Goal: Information Seeking & Learning: Learn about a topic

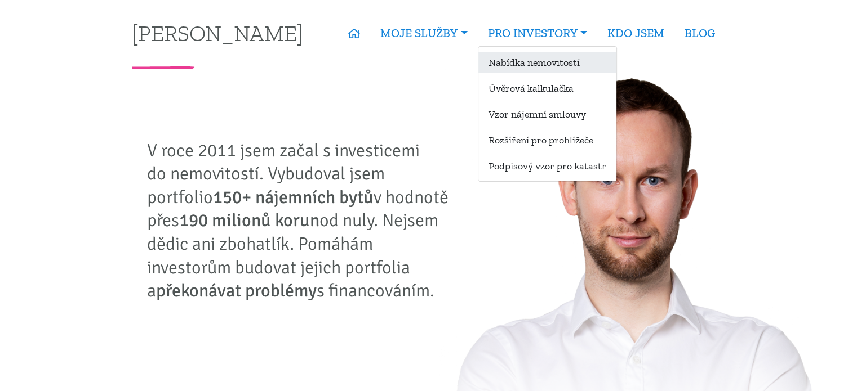
click at [543, 65] on link "Nabídka nemovitostí" at bounding box center [547, 62] width 138 height 21
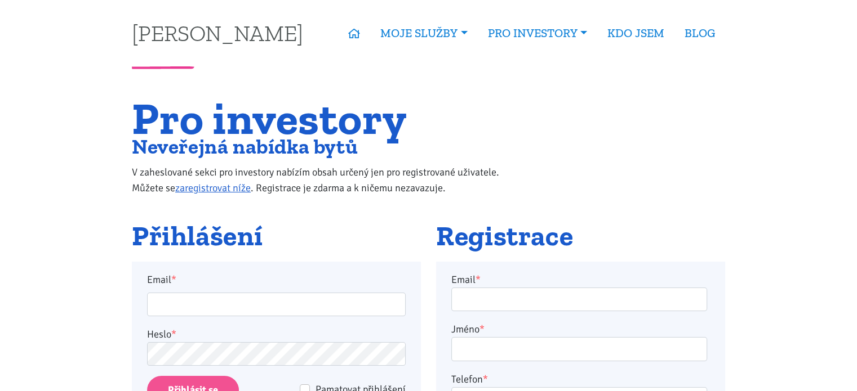
scroll to position [113, 0]
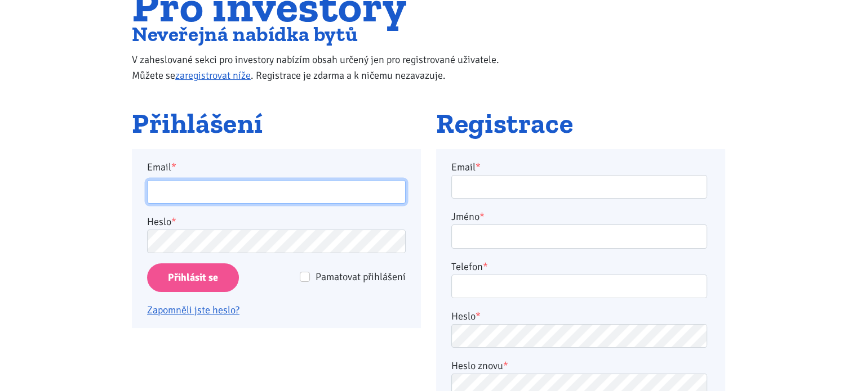
click at [272, 182] on input "Email *" at bounding box center [276, 192] width 259 height 24
type input "[EMAIL_ADDRESS][DOMAIN_NAME]"
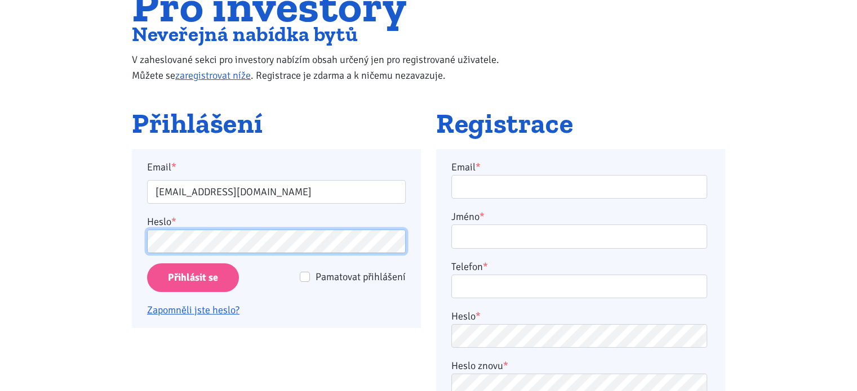
click at [147, 264] on input "Přihlásit se" at bounding box center [193, 278] width 92 height 29
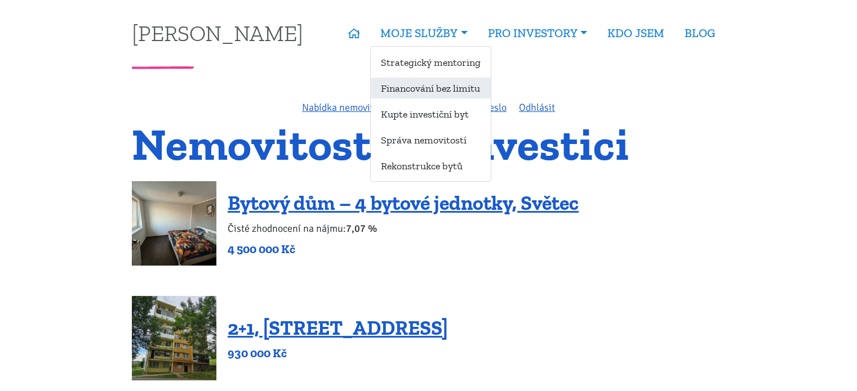
click at [434, 90] on link "Financování bez limitu" at bounding box center [431, 88] width 120 height 21
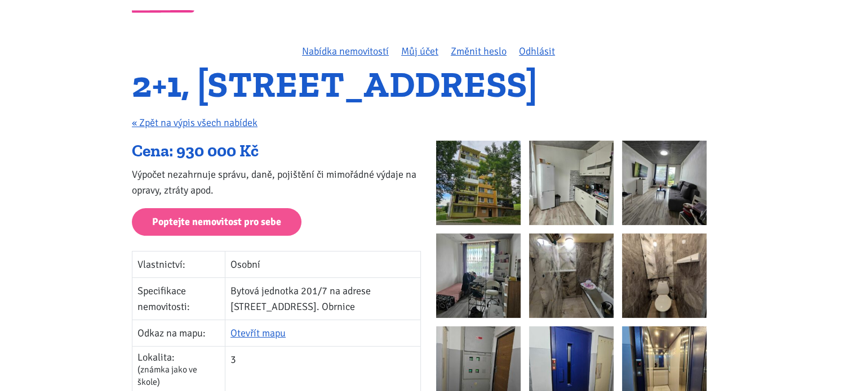
scroll to position [113, 0]
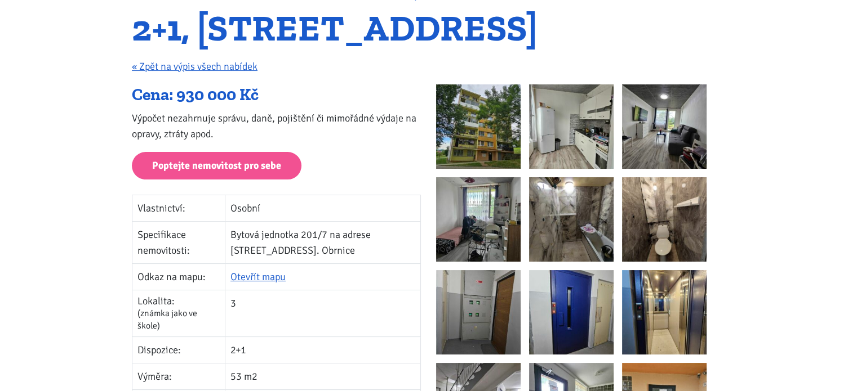
click at [487, 139] on img at bounding box center [478, 126] width 84 height 84
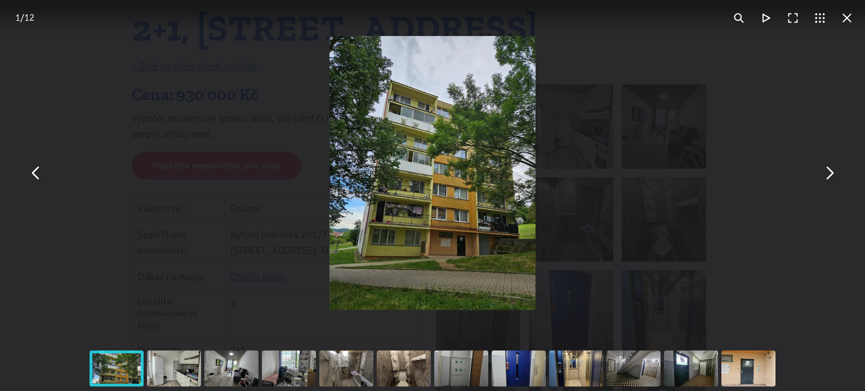
click at [831, 180] on button "You can close this modal content with the ESC key" at bounding box center [829, 173] width 27 height 27
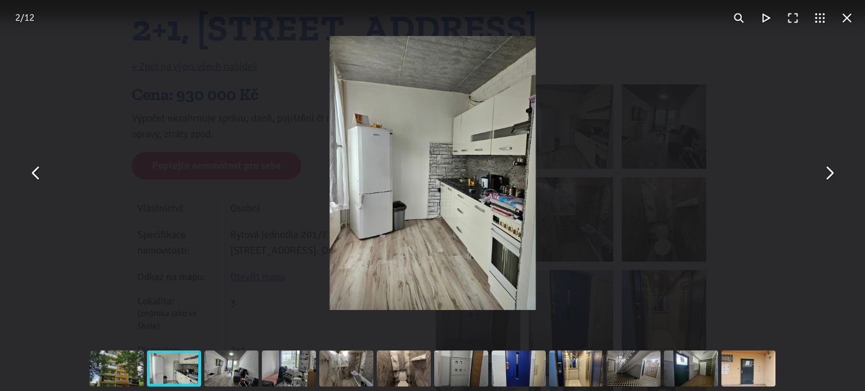
click at [831, 180] on button "You can close this modal content with the ESC key" at bounding box center [829, 173] width 27 height 27
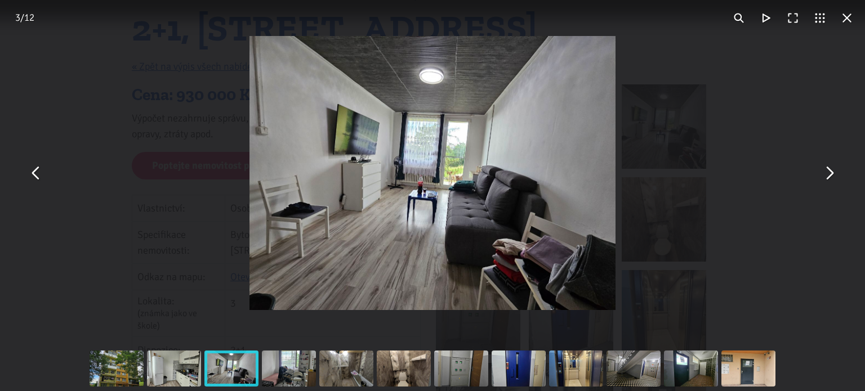
click at [831, 180] on button "You can close this modal content with the ESC key" at bounding box center [829, 173] width 27 height 27
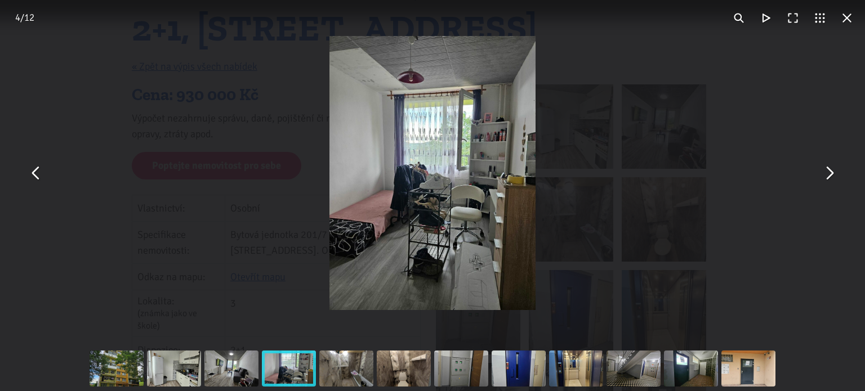
click at [831, 180] on button "You can close this modal content with the ESC key" at bounding box center [829, 173] width 27 height 27
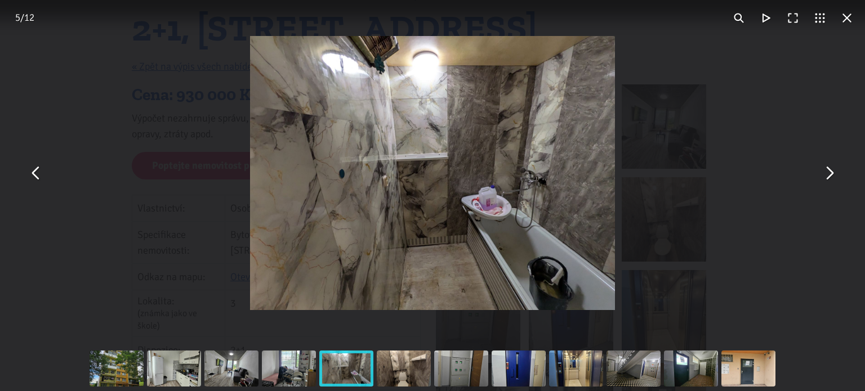
click at [831, 180] on button "You can close this modal content with the ESC key" at bounding box center [829, 173] width 27 height 27
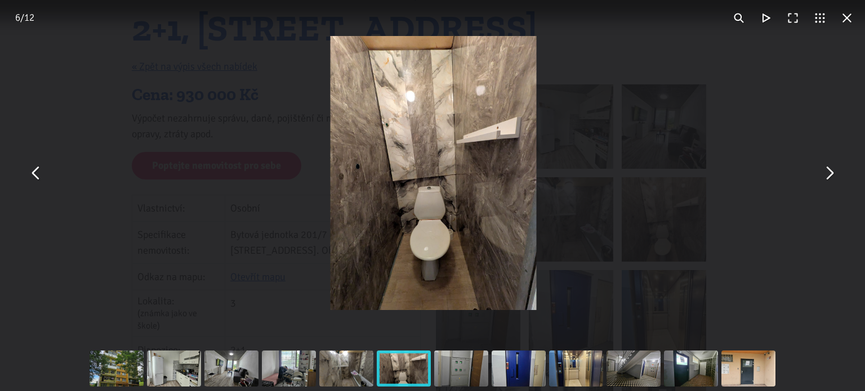
click at [831, 180] on button "You can close this modal content with the ESC key" at bounding box center [829, 173] width 27 height 27
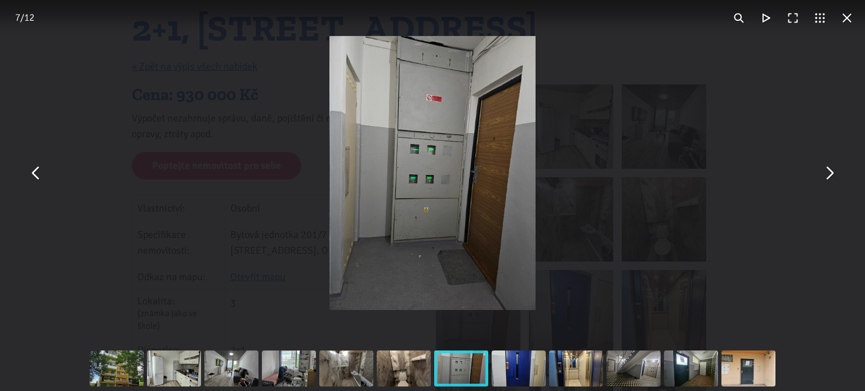
click at [826, 170] on button "You can close this modal content with the ESC key" at bounding box center [829, 173] width 27 height 27
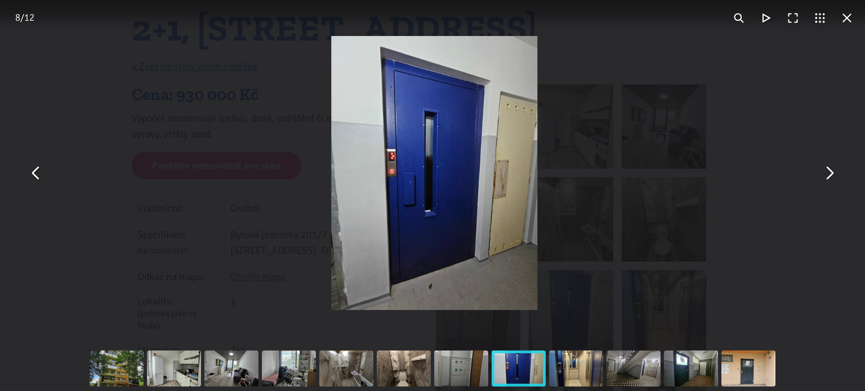
click at [826, 170] on button "You can close this modal content with the ESC key" at bounding box center [829, 173] width 27 height 27
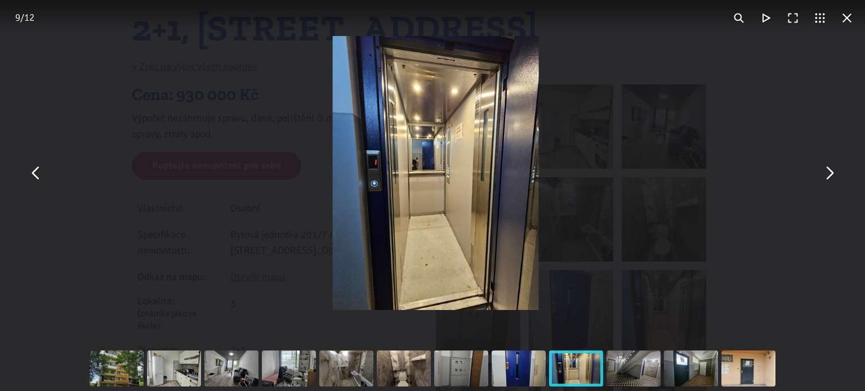
click at [826, 170] on button "You can close this modal content with the ESC key" at bounding box center [829, 173] width 27 height 27
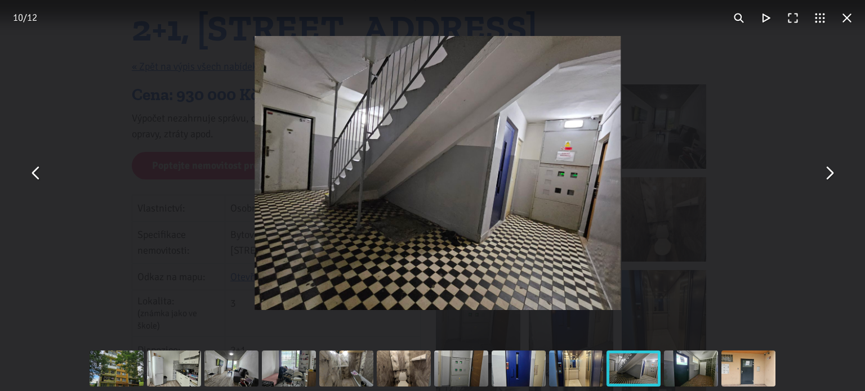
click at [826, 170] on button "You can close this modal content with the ESC key" at bounding box center [829, 173] width 27 height 27
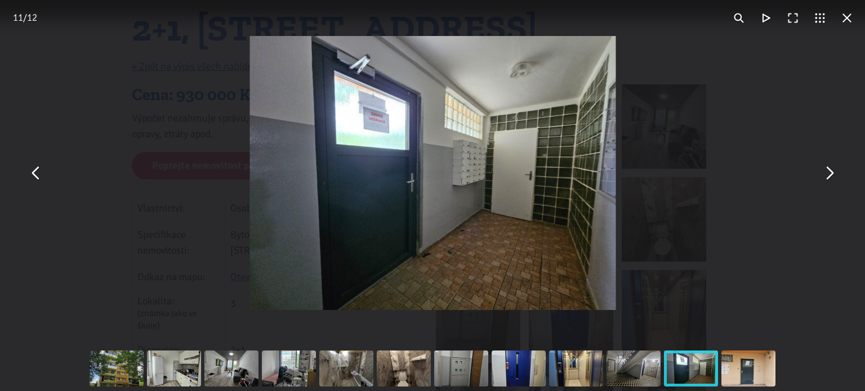
click at [826, 170] on button "You can close this modal content with the ESC key" at bounding box center [829, 173] width 27 height 27
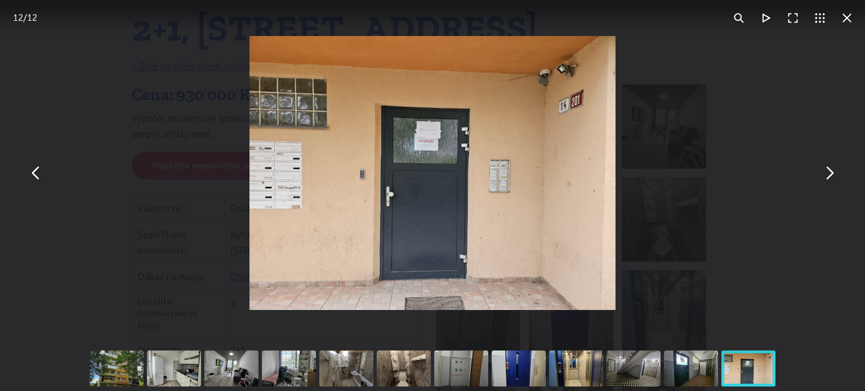
click at [847, 22] on button "You can close this modal content with the ESC key" at bounding box center [847, 18] width 27 height 27
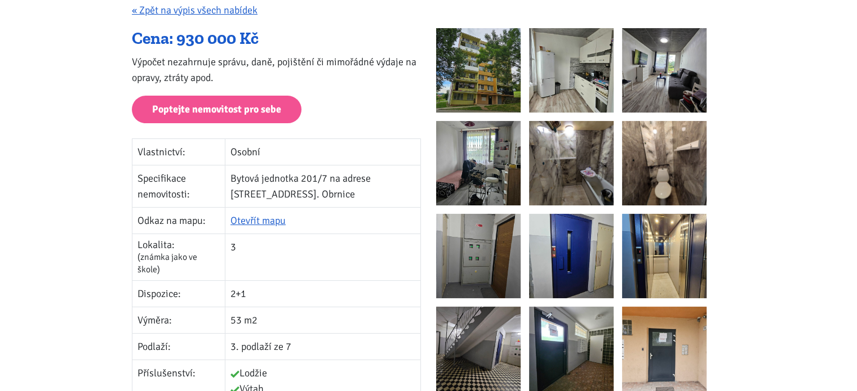
scroll to position [0, 0]
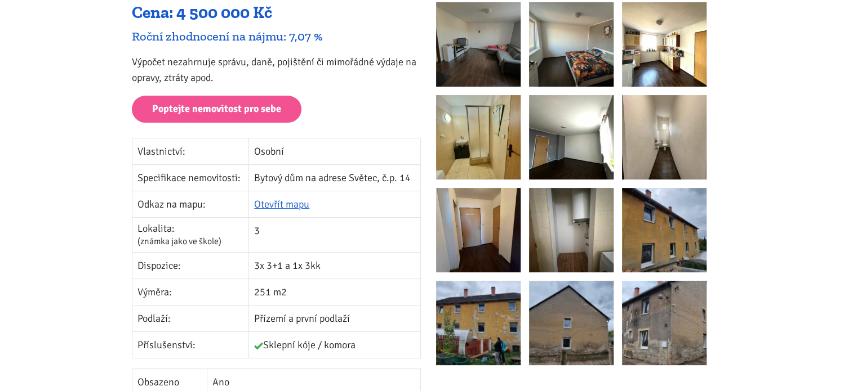
scroll to position [56, 0]
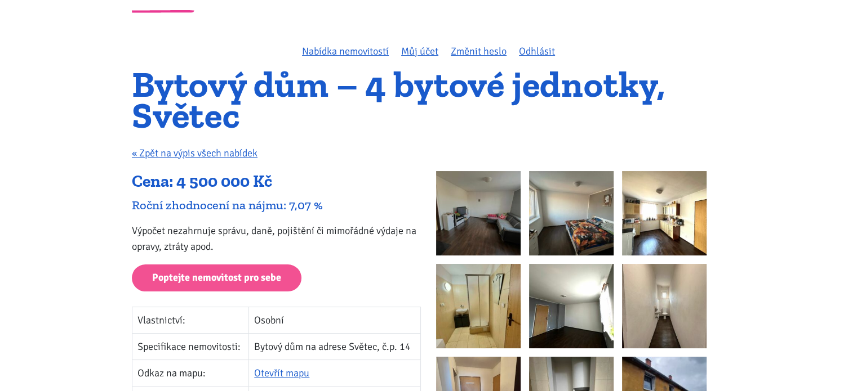
click at [478, 194] on img at bounding box center [478, 213] width 84 height 84
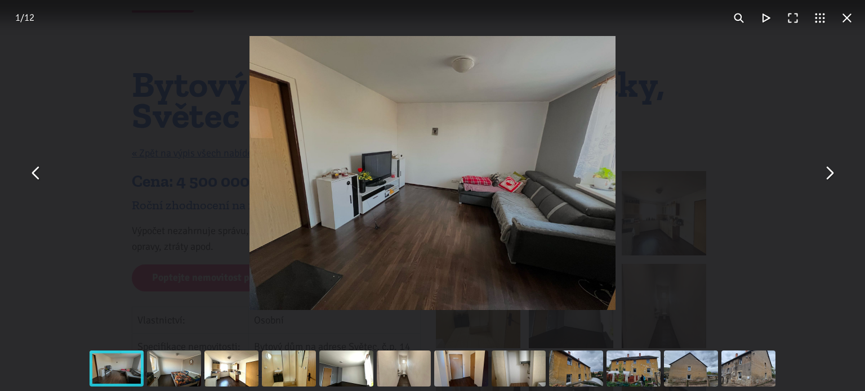
click at [825, 173] on button "You can close this modal content with the ESC key" at bounding box center [829, 173] width 27 height 27
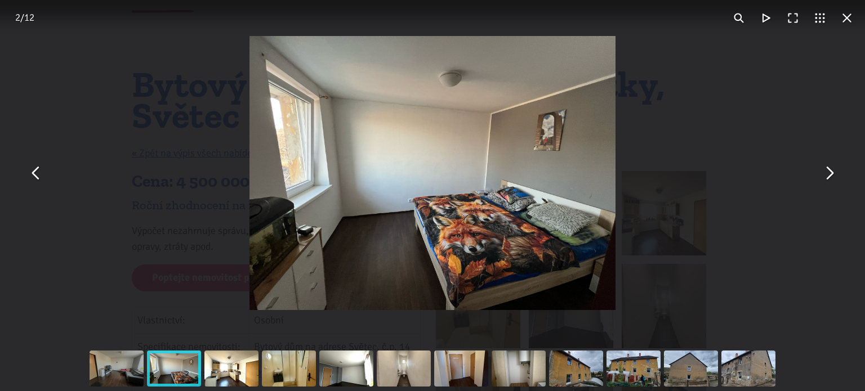
click at [829, 173] on button "You can close this modal content with the ESC key" at bounding box center [829, 173] width 27 height 27
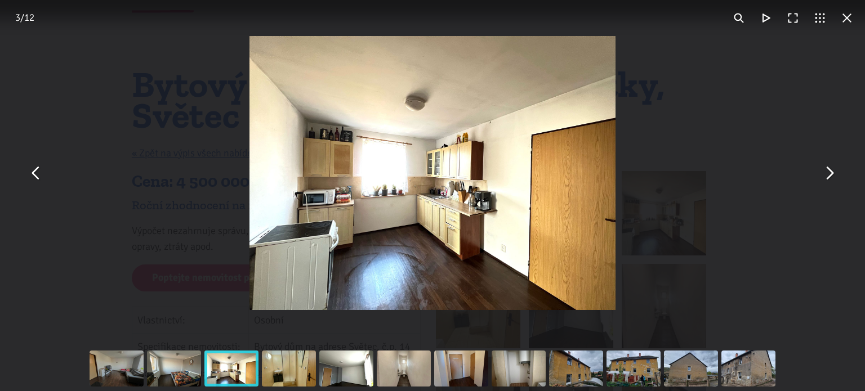
click at [829, 173] on button "You can close this modal content with the ESC key" at bounding box center [829, 173] width 27 height 27
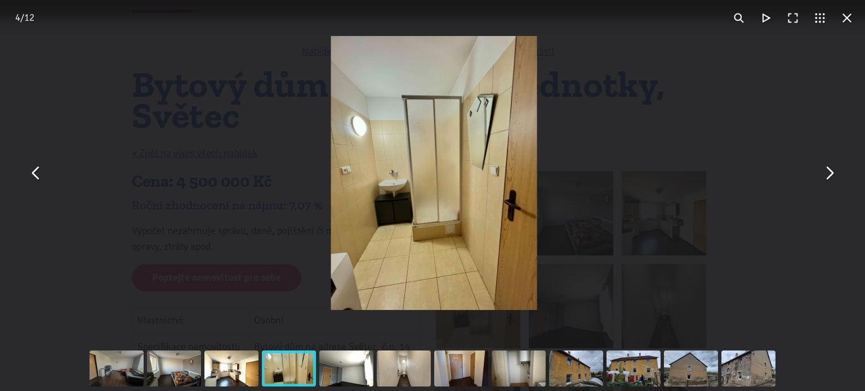
click at [829, 173] on button "You can close this modal content with the ESC key" at bounding box center [829, 173] width 27 height 27
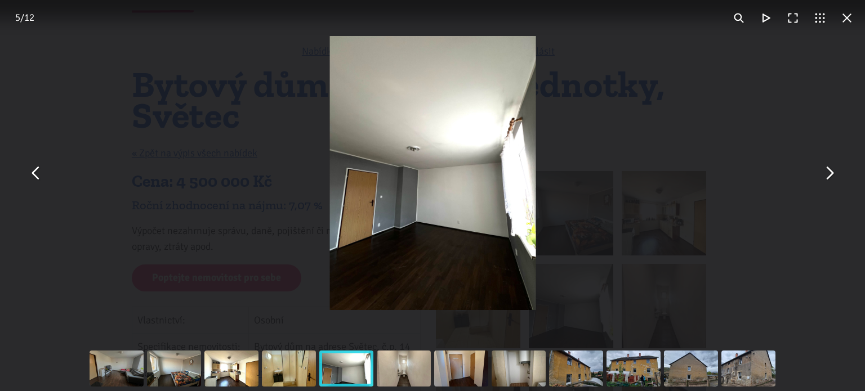
click at [829, 173] on button "You can close this modal content with the ESC key" at bounding box center [829, 173] width 27 height 27
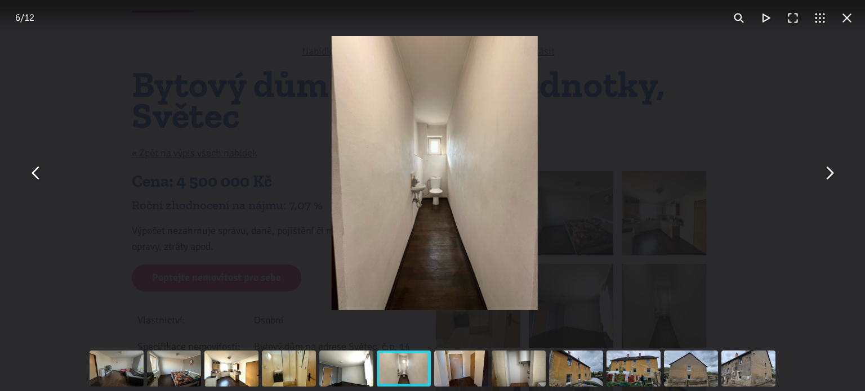
click at [829, 173] on button "You can close this modal content with the ESC key" at bounding box center [829, 173] width 27 height 27
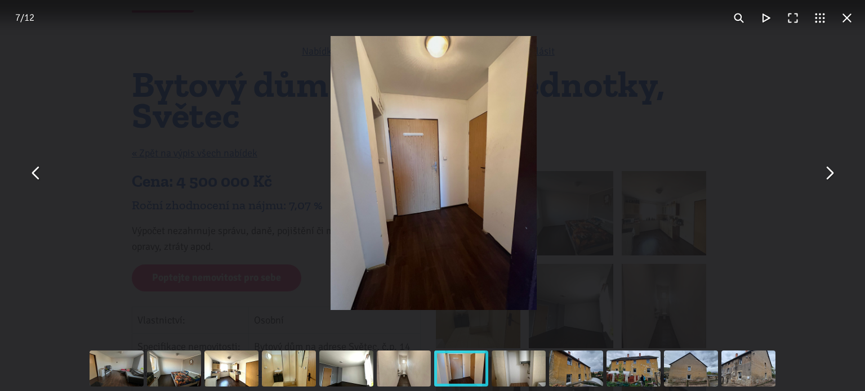
click at [829, 173] on button "You can close this modal content with the ESC key" at bounding box center [829, 173] width 27 height 27
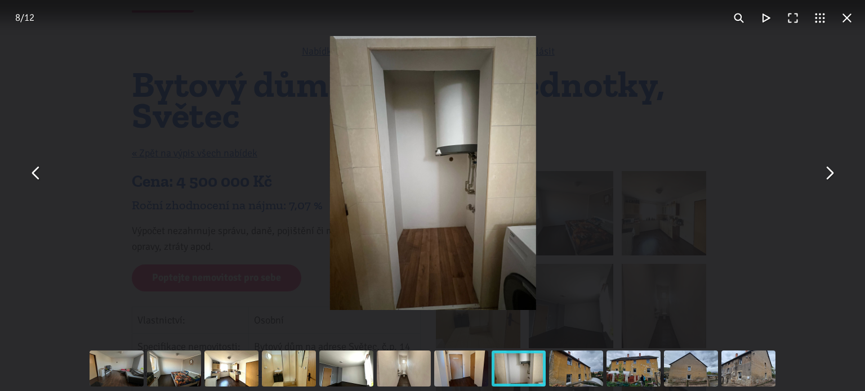
click at [829, 173] on button "You can close this modal content with the ESC key" at bounding box center [829, 173] width 27 height 27
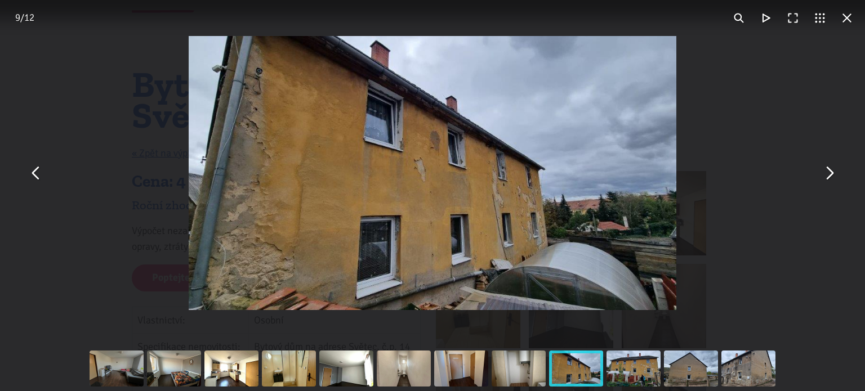
click at [829, 173] on button "You can close this modal content with the ESC key" at bounding box center [829, 173] width 27 height 27
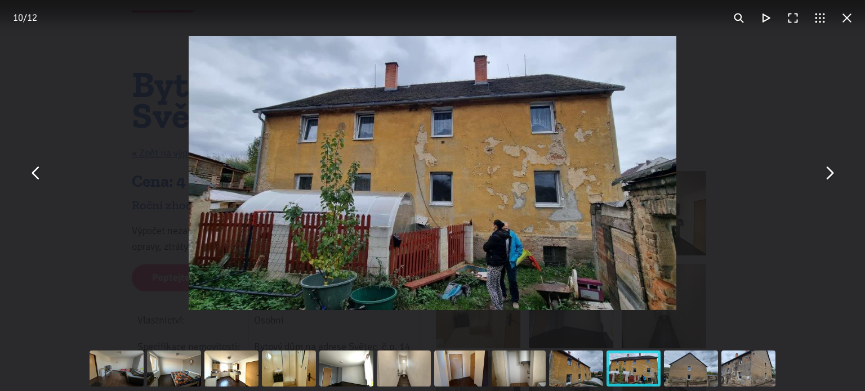
click at [829, 173] on button "You can close this modal content with the ESC key" at bounding box center [829, 173] width 27 height 27
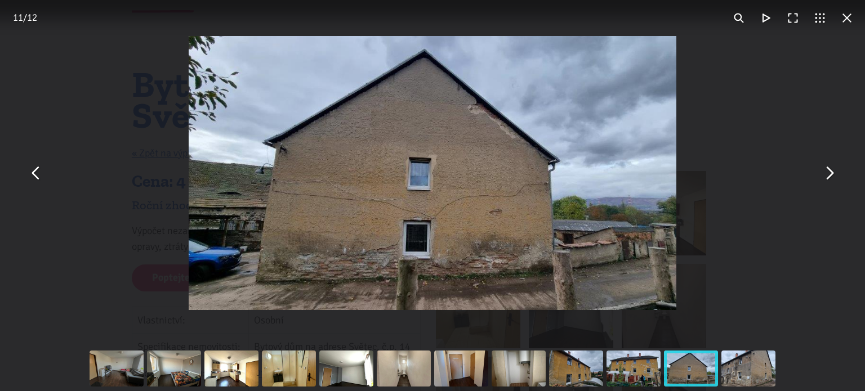
click at [829, 173] on button "You can close this modal content with the ESC key" at bounding box center [829, 173] width 27 height 27
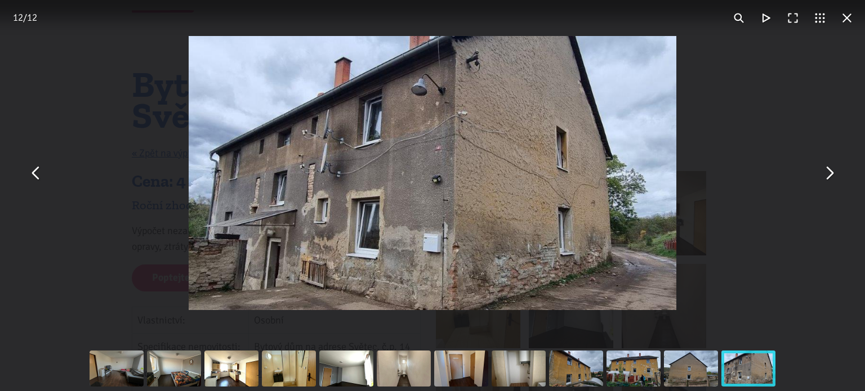
click at [829, 173] on button "You can close this modal content with the ESC key" at bounding box center [829, 173] width 27 height 27
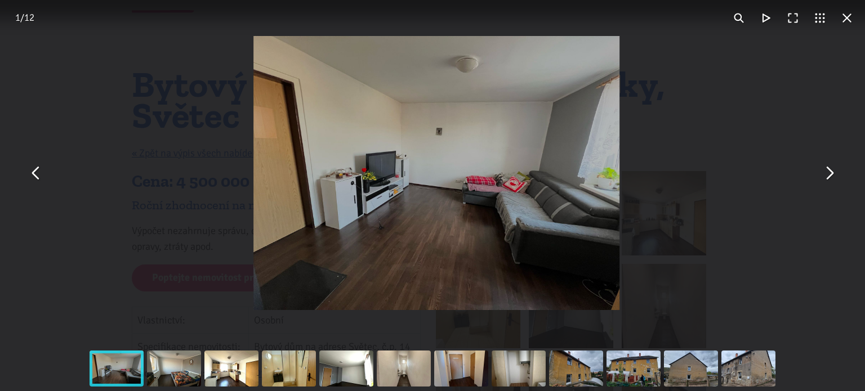
click at [829, 173] on button "You can close this modal content with the ESC key" at bounding box center [829, 173] width 27 height 27
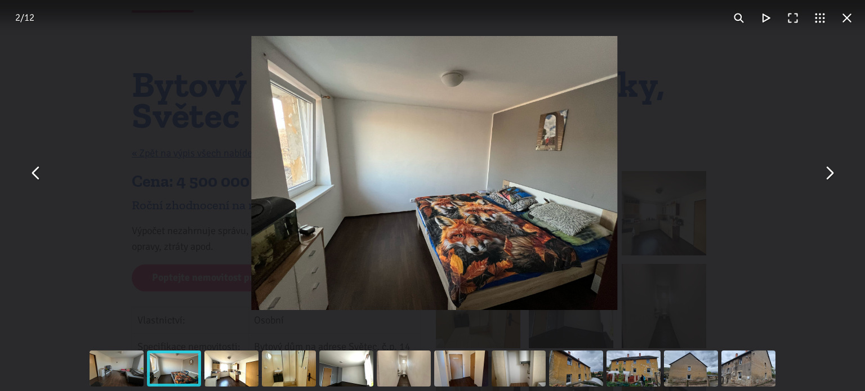
click at [848, 26] on button "You can close this modal content with the ESC key" at bounding box center [847, 18] width 27 height 27
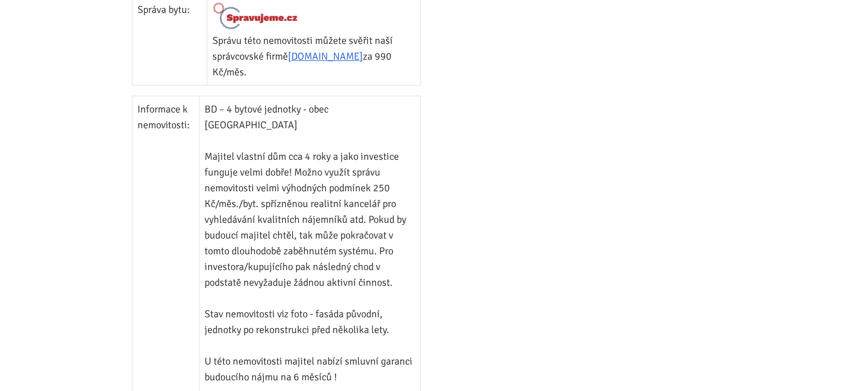
scroll to position [676, 0]
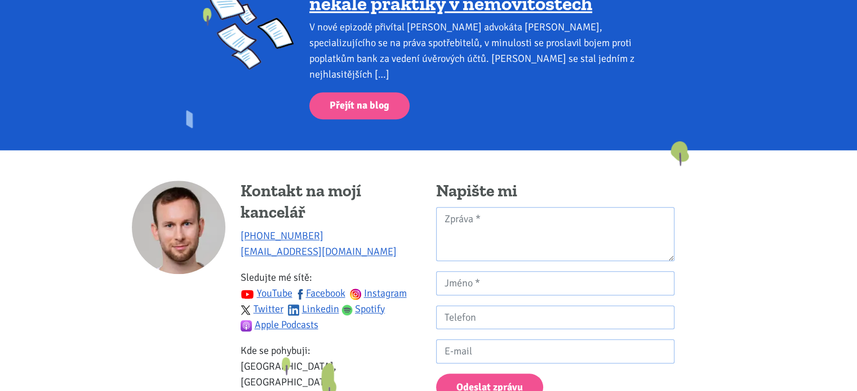
scroll to position [1070, 0]
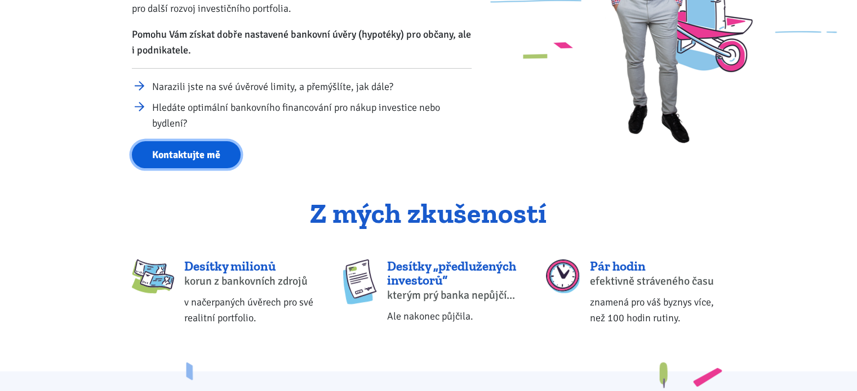
click at [194, 153] on link "Kontaktujte mě" at bounding box center [186, 155] width 109 height 28
